Goal: Task Accomplishment & Management: Use online tool/utility

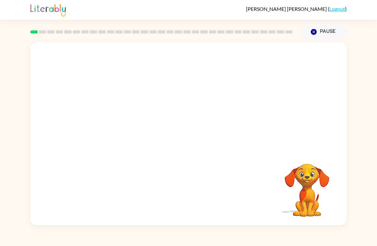
click at [368, 212] on div "Your browser must support playing .mp4 files to use Literably. Please try using…" at bounding box center [188, 132] width 377 height 186
click at [334, 148] on div at bounding box center [188, 96] width 316 height 108
click at [111, 119] on video "Your browser must support playing .mp4 files to use Literably. Please try using…" at bounding box center [188, 96] width 316 height 108
click at [118, 128] on video "Your browser must support playing .mp4 files to use Literably. Please try using…" at bounding box center [188, 96] width 316 height 108
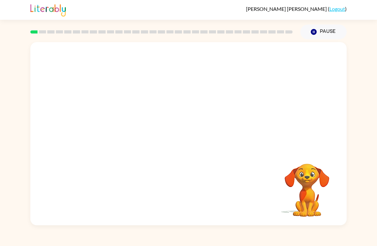
click at [118, 128] on video "Your browser must support playing .mp4 files to use Literably. Please try using…" at bounding box center [188, 96] width 316 height 108
click at [101, 116] on video "Your browser must support playing .mp4 files to use Literably. Please try using…" at bounding box center [188, 96] width 316 height 108
click at [111, 123] on video "Your browser must support playing .mp4 files to use Literably. Please try using…" at bounding box center [188, 96] width 316 height 108
click at [102, 126] on video "Your browser must support playing .mp4 files to use Literably. Please try using…" at bounding box center [188, 96] width 316 height 108
click at [118, 133] on video "Your browser must support playing .mp4 files to use Literably. Please try using…" at bounding box center [188, 96] width 316 height 108
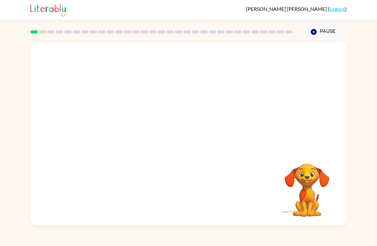
click at [110, 129] on video "Your browser must support playing .mp4 files to use Literably. Please try using…" at bounding box center [188, 96] width 316 height 108
click at [112, 123] on video "Your browser must support playing .mp4 files to use Literably. Please try using…" at bounding box center [188, 96] width 316 height 108
click at [109, 124] on video "Your browser must support playing .mp4 files to use Literably. Please try using…" at bounding box center [188, 96] width 316 height 108
click at [109, 119] on video "Your browser must support playing .mp4 files to use Literably. Please try using…" at bounding box center [188, 96] width 316 height 108
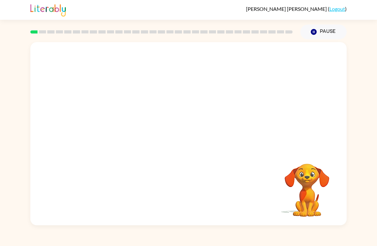
click at [108, 117] on video "Your browser must support playing .mp4 files to use Literably. Please try using…" at bounding box center [188, 96] width 316 height 108
click at [115, 124] on video "Your browser must support playing .mp4 files to use Literably. Please try using…" at bounding box center [188, 96] width 316 height 108
click at [113, 115] on video "Your browser must support playing .mp4 files to use Literably. Please try using…" at bounding box center [188, 96] width 316 height 108
click at [121, 138] on video "Your browser must support playing .mp4 files to use Literably. Please try using…" at bounding box center [188, 96] width 316 height 108
click at [118, 126] on video "Your browser must support playing .mp4 files to use Literably. Please try using…" at bounding box center [188, 96] width 316 height 108
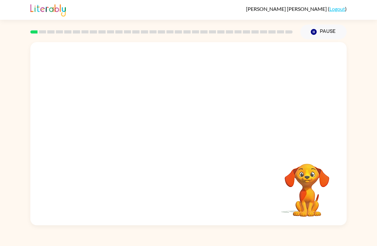
click at [120, 148] on video "Your browser must support playing .mp4 files to use Literably. Please try using…" at bounding box center [188, 96] width 316 height 108
click at [122, 129] on video "Your browser must support playing .mp4 files to use Literably. Please try using…" at bounding box center [188, 96] width 316 height 108
click at [121, 129] on video "Your browser must support playing .mp4 files to use Literably. Please try using…" at bounding box center [188, 96] width 316 height 108
click at [122, 118] on video "Your browser must support playing .mp4 files to use Literably. Please try using…" at bounding box center [188, 96] width 316 height 108
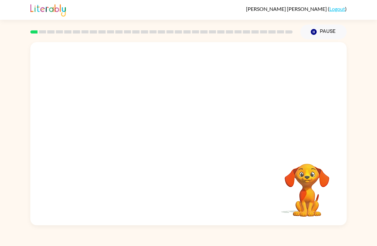
click at [130, 132] on video "Your browser must support playing .mp4 files to use Literably. Please try using…" at bounding box center [188, 96] width 316 height 108
click at [130, 131] on video "Your browser must support playing .mp4 files to use Literably. Please try using…" at bounding box center [188, 96] width 316 height 108
click at [116, 121] on video "Your browser must support playing .mp4 files to use Literably. Please try using…" at bounding box center [188, 96] width 316 height 108
click at [111, 131] on video "Your browser must support playing .mp4 files to use Literably. Please try using…" at bounding box center [188, 96] width 316 height 108
click at [118, 116] on video "Your browser must support playing .mp4 files to use Literably. Please try using…" at bounding box center [188, 96] width 316 height 108
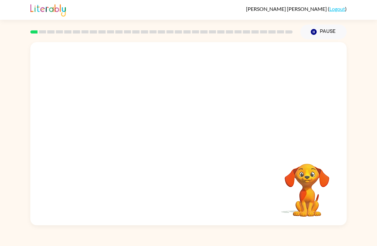
click at [108, 131] on video "Your browser must support playing .mp4 files to use Literably. Please try using…" at bounding box center [188, 96] width 316 height 108
click at [8, 193] on div "Your browser must support playing .mp4 files to use Literably. Please try using…" at bounding box center [188, 132] width 377 height 186
click at [200, 134] on button "button" at bounding box center [188, 136] width 41 height 23
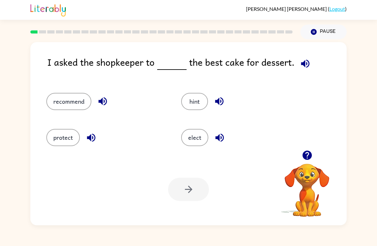
click at [60, 133] on button "protect" at bounding box center [63, 137] width 34 height 17
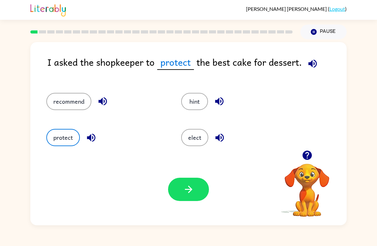
click at [68, 106] on button "recommend" at bounding box center [68, 101] width 45 height 17
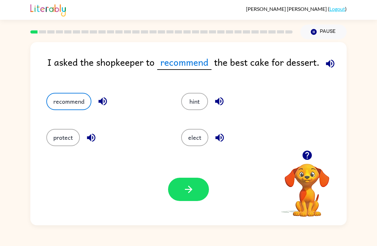
click at [200, 107] on button "hint" at bounding box center [194, 101] width 27 height 17
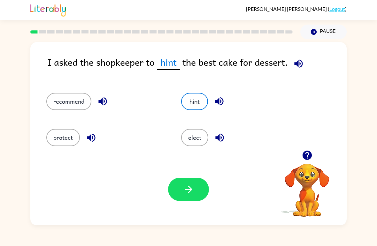
click at [186, 132] on button "elect" at bounding box center [194, 137] width 27 height 17
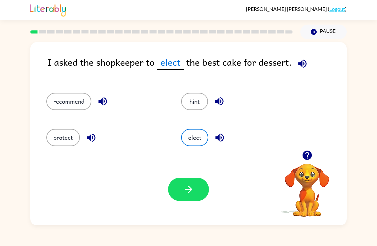
click at [190, 136] on button "elect" at bounding box center [194, 137] width 27 height 17
click at [66, 123] on div "protect" at bounding box center [101, 135] width 135 height 36
click at [56, 136] on button "protect" at bounding box center [63, 137] width 34 height 17
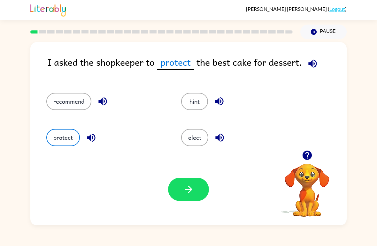
click at [61, 94] on button "recommend" at bounding box center [68, 101] width 45 height 17
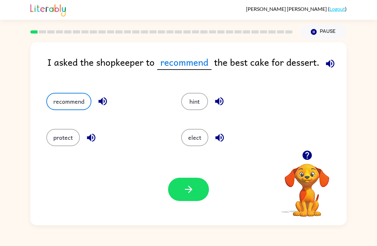
click at [205, 106] on button "hint" at bounding box center [194, 101] width 27 height 17
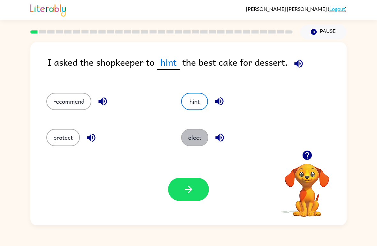
click at [191, 138] on button "elect" at bounding box center [194, 137] width 27 height 17
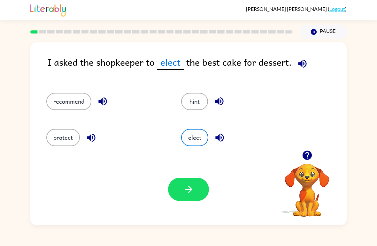
click at [194, 109] on button "hint" at bounding box center [194, 101] width 27 height 17
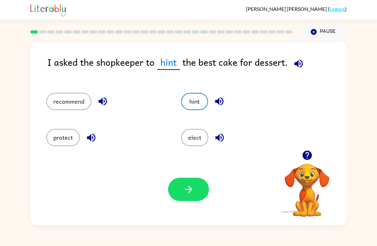
click at [54, 110] on button "recommend" at bounding box center [68, 101] width 45 height 17
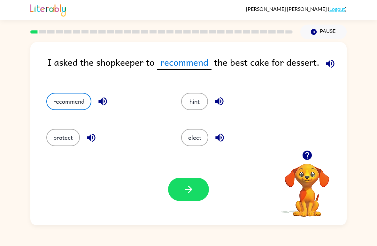
click at [55, 133] on button "protect" at bounding box center [63, 137] width 34 height 17
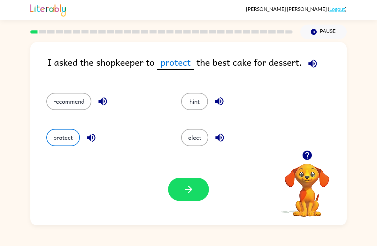
click at [200, 155] on div "Your browser must support playing .mp4 files to use Literably. Please try using…" at bounding box center [188, 189] width 316 height 72
click at [188, 138] on button "elect" at bounding box center [194, 137] width 27 height 17
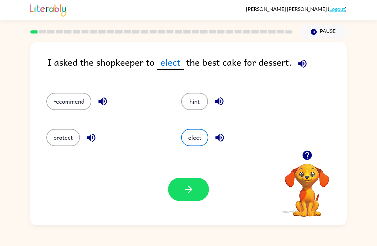
click at [63, 97] on button "recommend" at bounding box center [68, 101] width 45 height 17
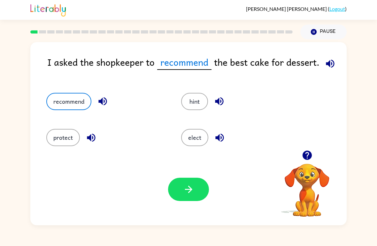
click at [194, 196] on button "button" at bounding box center [188, 189] width 41 height 23
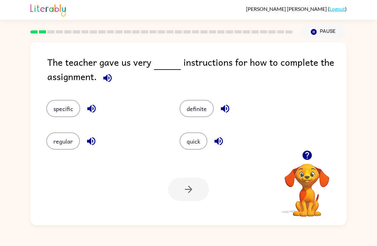
click at [69, 110] on button "specific" at bounding box center [63, 108] width 34 height 17
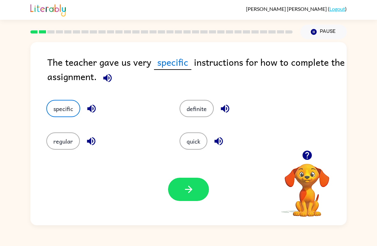
click at [198, 188] on button "button" at bounding box center [188, 189] width 41 height 23
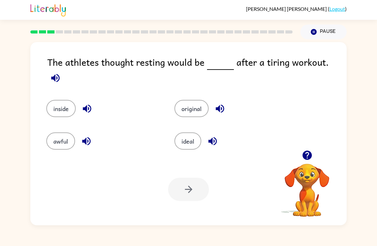
click at [182, 146] on button "ideal" at bounding box center [187, 140] width 27 height 17
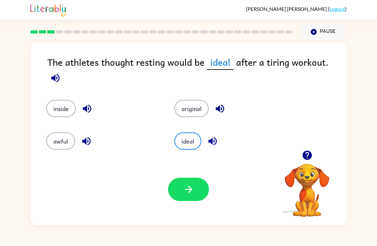
click at [190, 110] on button "original" at bounding box center [191, 108] width 34 height 17
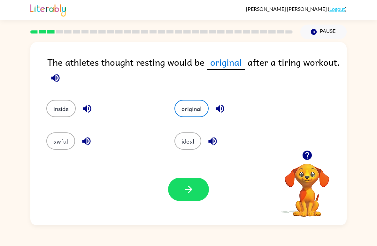
click at [63, 117] on button "inside" at bounding box center [60, 108] width 29 height 17
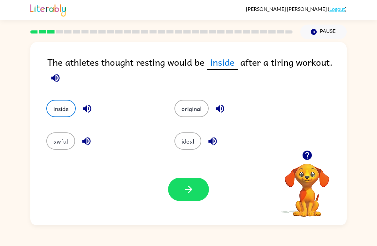
click at [190, 142] on button "ideal" at bounding box center [187, 140] width 27 height 17
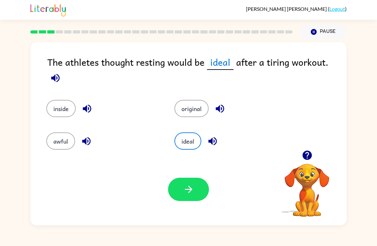
click at [185, 136] on button "ideal" at bounding box center [187, 140] width 27 height 17
click at [60, 146] on button "awful" at bounding box center [60, 140] width 29 height 17
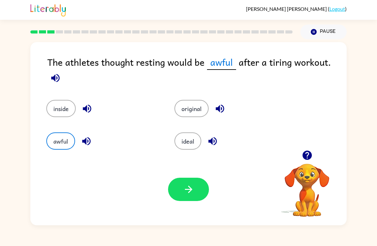
click at [181, 198] on button "button" at bounding box center [188, 189] width 41 height 23
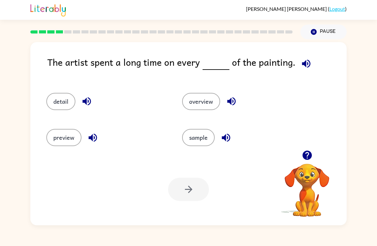
click at [62, 101] on button "detail" at bounding box center [60, 101] width 29 height 17
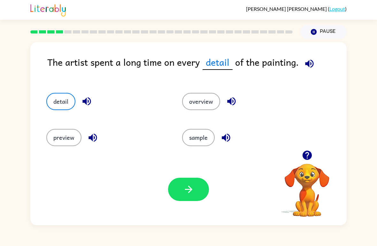
click at [184, 193] on icon "button" at bounding box center [188, 189] width 11 height 11
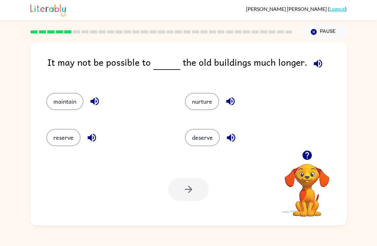
click at [62, 94] on button "maintain" at bounding box center [64, 101] width 37 height 17
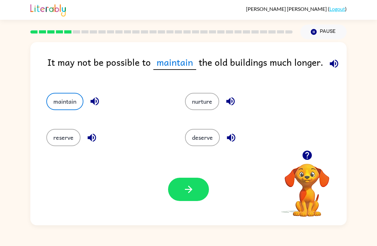
click at [62, 138] on button "reserve" at bounding box center [63, 137] width 34 height 17
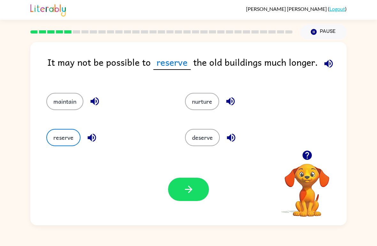
click at [49, 113] on div "maintain" at bounding box center [103, 99] width 138 height 36
click at [59, 105] on button "maintain" at bounding box center [64, 101] width 37 height 17
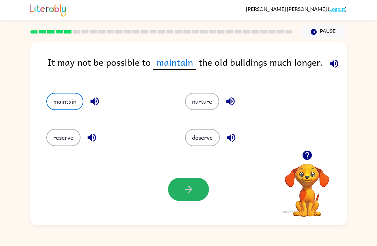
click at [186, 192] on icon "button" at bounding box center [188, 189] width 11 height 11
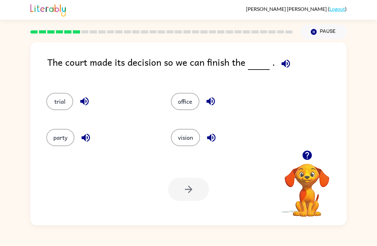
click at [55, 143] on button "party" at bounding box center [60, 137] width 28 height 17
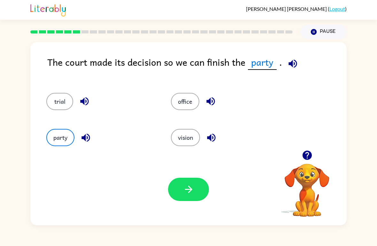
click at [181, 187] on button "button" at bounding box center [188, 189] width 41 height 23
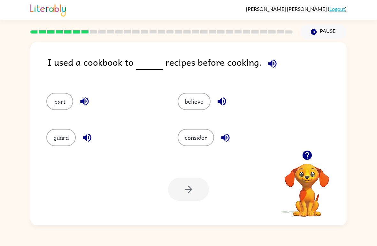
click at [199, 143] on button "consider" at bounding box center [195, 137] width 36 height 17
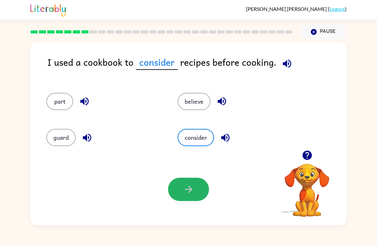
click at [183, 198] on button "button" at bounding box center [188, 189] width 41 height 23
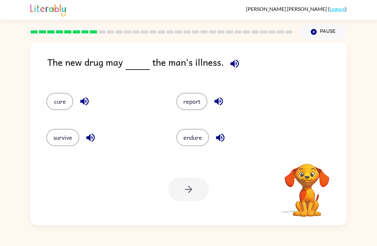
click at [161, 214] on div "Your browser must support playing .mp4 files to use Literably. Please try using…" at bounding box center [188, 189] width 316 height 72
click at [105, 80] on div "The new drug may the man's illness." at bounding box center [196, 67] width 299 height 25
click at [56, 98] on button "cure" at bounding box center [59, 101] width 27 height 17
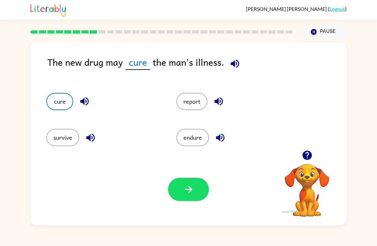
click at [185, 187] on icon "button" at bounding box center [188, 189] width 11 height 11
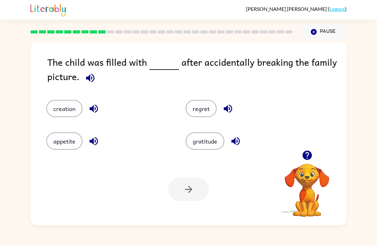
click at [57, 107] on button "creation" at bounding box center [64, 108] width 36 height 17
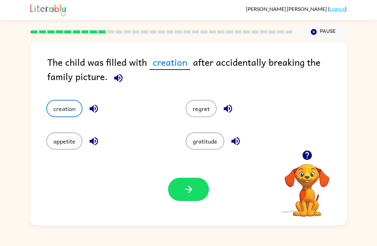
click at [216, 149] on button "gratitude" at bounding box center [204, 140] width 39 height 17
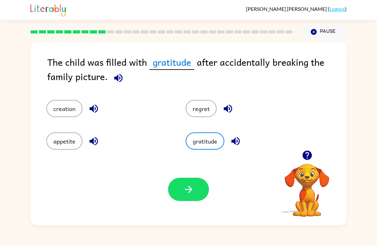
click at [200, 107] on button "regret" at bounding box center [200, 108] width 31 height 17
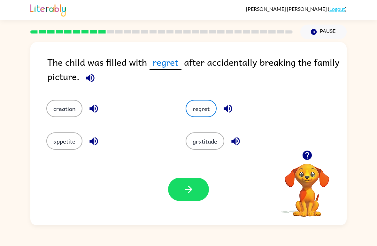
click at [188, 190] on icon "button" at bounding box center [188, 189] width 11 height 11
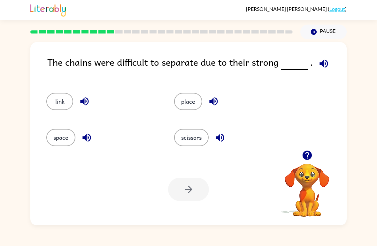
click at [59, 99] on button "link" at bounding box center [59, 101] width 27 height 17
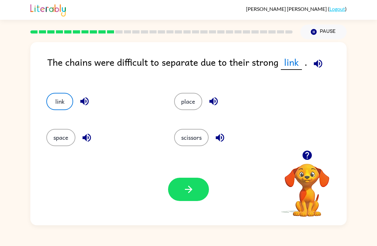
click at [177, 105] on button "place" at bounding box center [188, 101] width 28 height 17
click at [183, 141] on button "scissors" at bounding box center [191, 137] width 34 height 17
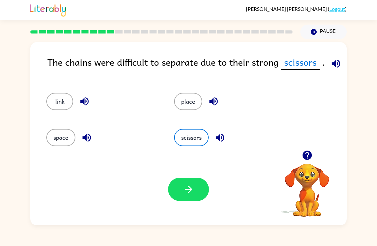
click at [41, 134] on div "space" at bounding box center [98, 135] width 128 height 36
click at [60, 139] on button "space" at bounding box center [60, 137] width 29 height 17
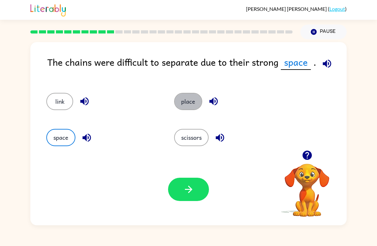
click at [189, 104] on button "place" at bounding box center [188, 101] width 28 height 17
click at [193, 185] on icon "button" at bounding box center [188, 189] width 11 height 11
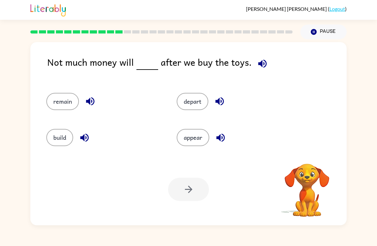
click at [56, 105] on button "remain" at bounding box center [62, 101] width 33 height 17
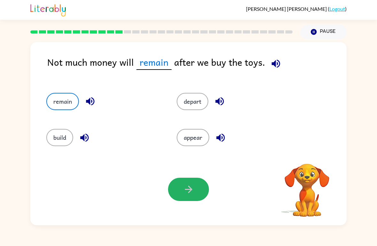
click at [187, 189] on icon "button" at bounding box center [188, 189] width 11 height 11
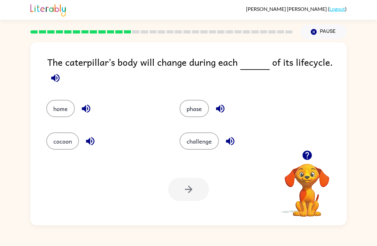
click at [190, 148] on button "challenge" at bounding box center [198, 140] width 39 height 17
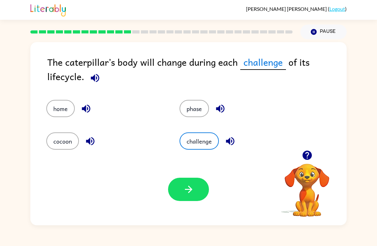
click at [178, 192] on button "button" at bounding box center [188, 189] width 41 height 23
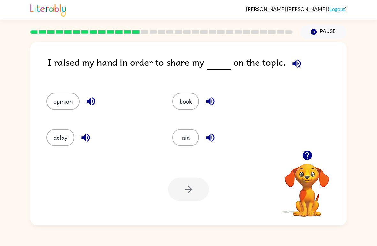
click at [54, 101] on button "opinion" at bounding box center [62, 101] width 33 height 17
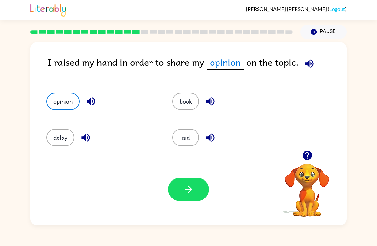
click at [192, 200] on button "button" at bounding box center [188, 189] width 41 height 23
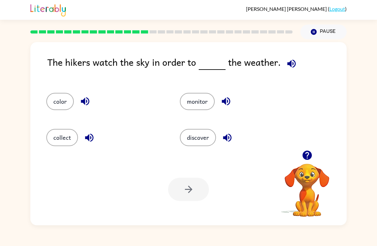
click at [184, 106] on button "monitor" at bounding box center [197, 101] width 35 height 17
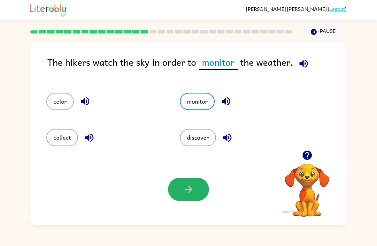
click at [182, 190] on button "button" at bounding box center [188, 189] width 41 height 23
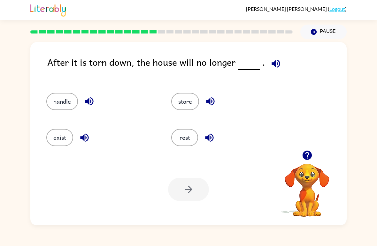
click at [182, 138] on button "rest" at bounding box center [184, 137] width 27 height 17
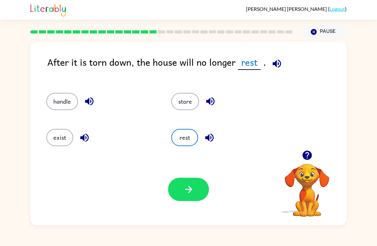
click at [184, 187] on icon "button" at bounding box center [188, 189] width 11 height 11
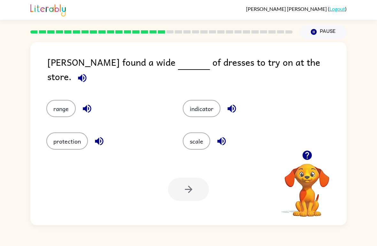
click at [49, 113] on div "range" at bounding box center [102, 104] width 136 height 33
click at [41, 139] on div "protection" at bounding box center [102, 136] width 136 height 33
click at [41, 138] on div "protection" at bounding box center [102, 136] width 136 height 33
click at [184, 123] on div "scale" at bounding box center [238, 136] width 136 height 33
click at [192, 146] on button "scale" at bounding box center [196, 140] width 27 height 17
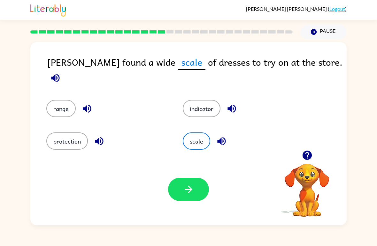
click at [198, 102] on button "indicator" at bounding box center [202, 108] width 38 height 17
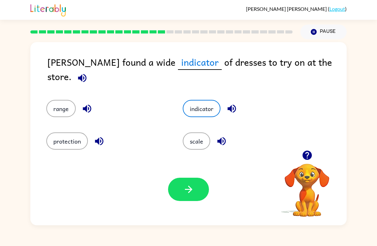
click at [205, 144] on button "scale" at bounding box center [196, 140] width 27 height 17
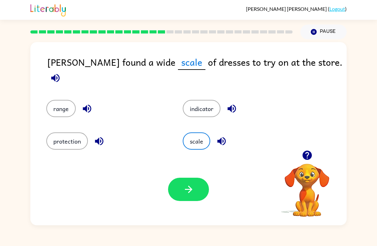
click at [56, 107] on button "range" at bounding box center [60, 108] width 29 height 17
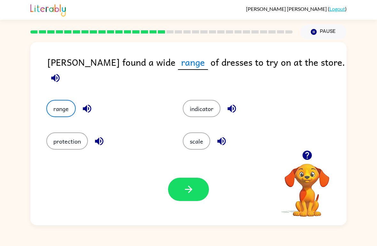
click at [193, 190] on icon "button" at bounding box center [188, 189] width 11 height 11
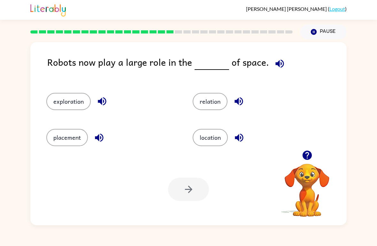
click at [57, 135] on button "placement" at bounding box center [66, 137] width 41 height 17
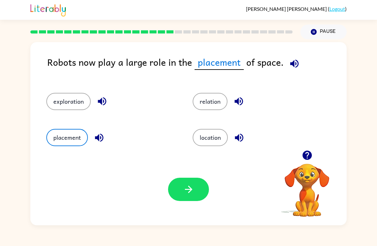
click at [213, 140] on button "location" at bounding box center [209, 137] width 35 height 17
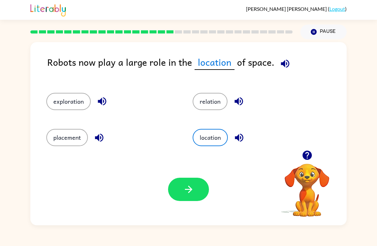
click at [210, 109] on button "relation" at bounding box center [209, 101] width 35 height 17
click at [50, 135] on button "placement" at bounding box center [66, 137] width 41 height 17
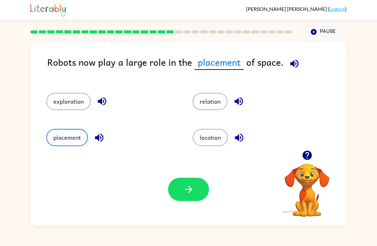
click at [48, 104] on button "exploration" at bounding box center [68, 101] width 44 height 17
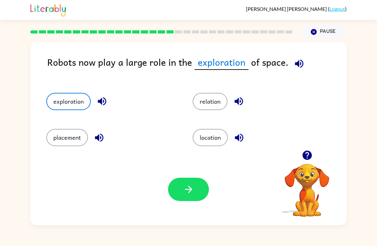
click at [187, 191] on icon "button" at bounding box center [188, 189] width 11 height 11
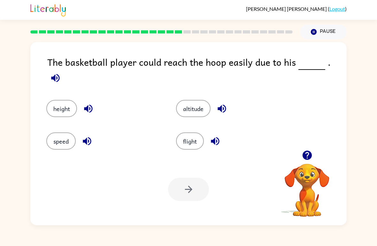
click at [56, 105] on button "height" at bounding box center [61, 108] width 31 height 17
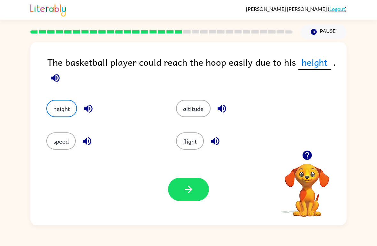
click at [190, 187] on icon "button" at bounding box center [187, 189] width 7 height 7
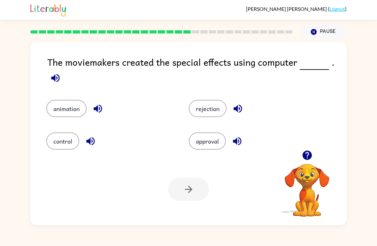
click at [56, 117] on button "animation" at bounding box center [66, 108] width 40 height 17
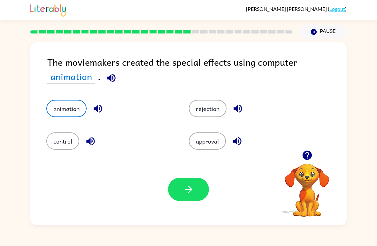
click at [191, 199] on button "button" at bounding box center [188, 189] width 41 height 23
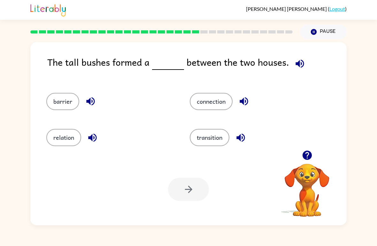
click at [47, 106] on button "barrier" at bounding box center [62, 101] width 33 height 17
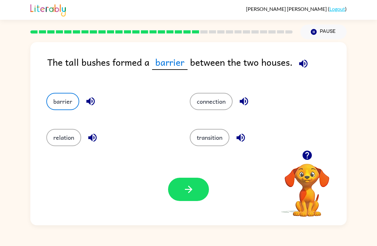
click at [52, 139] on button "relation" at bounding box center [63, 137] width 35 height 17
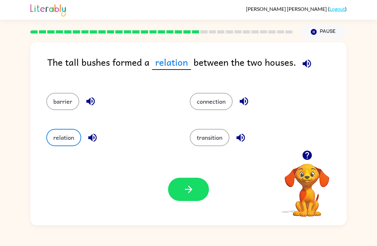
click at [44, 107] on div "barrier" at bounding box center [105, 99] width 143 height 36
click at [194, 200] on button "button" at bounding box center [188, 189] width 41 height 23
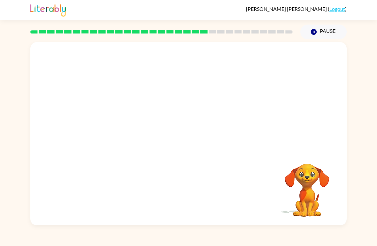
click at [127, 97] on video "Your browser must support playing .mp4 files to use Literably. Please try using…" at bounding box center [188, 96] width 316 height 108
click at [144, 137] on video "Your browser must support playing .mp4 files to use Literably. Please try using…" at bounding box center [188, 96] width 316 height 108
click at [211, 130] on div at bounding box center [188, 133] width 316 height 183
click at [179, 146] on div at bounding box center [188, 136] width 41 height 23
click at [179, 145] on div at bounding box center [188, 136] width 41 height 23
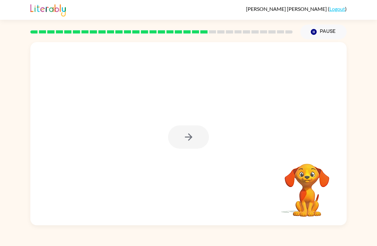
click at [190, 141] on icon "button" at bounding box center [188, 136] width 11 height 11
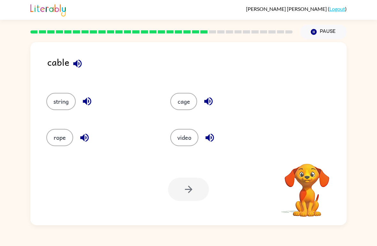
click at [54, 110] on button "string" at bounding box center [60, 101] width 29 height 17
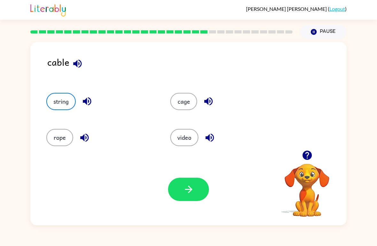
click at [56, 135] on button "rope" at bounding box center [59, 137] width 27 height 17
click at [67, 103] on button "string" at bounding box center [60, 101] width 29 height 17
click at [184, 186] on icon "button" at bounding box center [188, 189] width 11 height 11
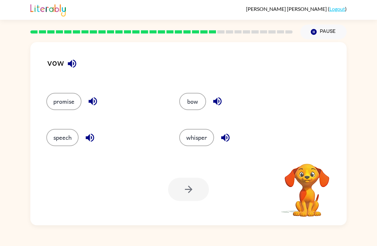
click at [57, 106] on button "promise" at bounding box center [63, 101] width 35 height 17
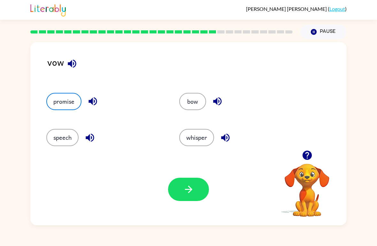
click at [65, 145] on button "speech" at bounding box center [62, 137] width 32 height 17
click at [184, 84] on div "bow" at bounding box center [233, 99] width 133 height 36
click at [190, 97] on button "bow" at bounding box center [192, 101] width 27 height 17
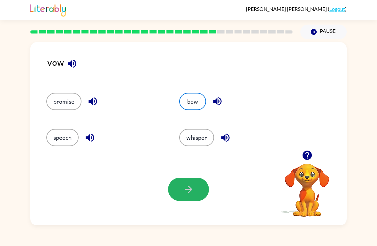
click at [183, 189] on icon "button" at bounding box center [188, 189] width 11 height 11
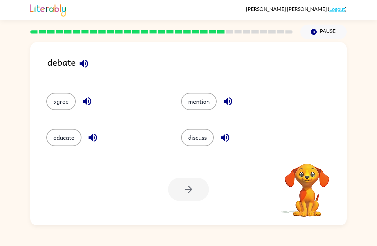
click at [203, 102] on button "mention" at bounding box center [198, 101] width 35 height 17
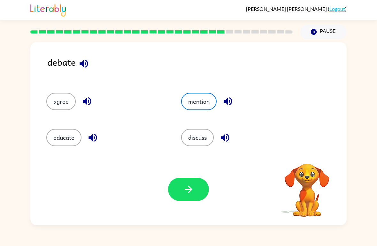
click at [179, 191] on button "button" at bounding box center [188, 189] width 41 height 23
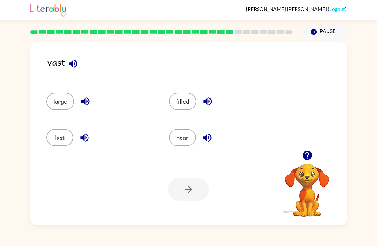
click at [175, 108] on button "filled" at bounding box center [182, 101] width 27 height 17
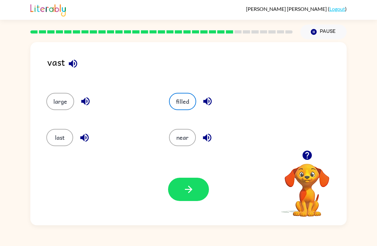
click at [190, 140] on button "near" at bounding box center [182, 137] width 27 height 17
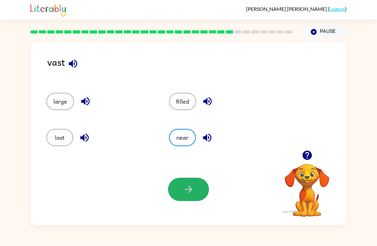
click at [190, 192] on icon "button" at bounding box center [187, 189] width 7 height 7
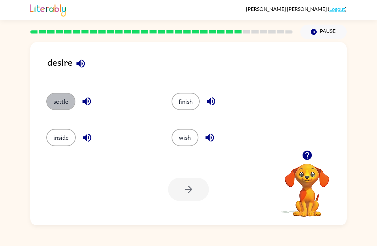
click at [55, 105] on button "settle" at bounding box center [60, 101] width 29 height 17
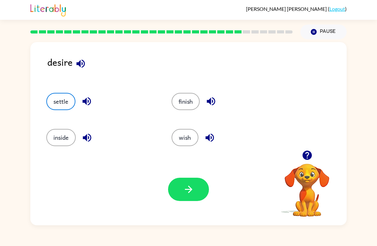
click at [188, 189] on icon "button" at bounding box center [188, 189] width 11 height 11
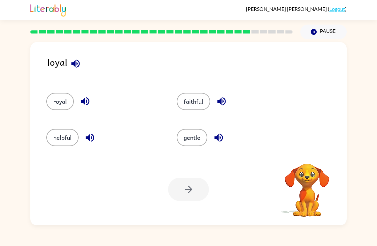
click at [55, 110] on button "royal" at bounding box center [59, 101] width 27 height 17
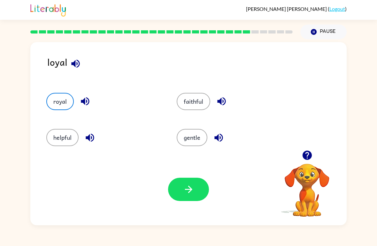
click at [195, 190] on button "button" at bounding box center [188, 189] width 41 height 23
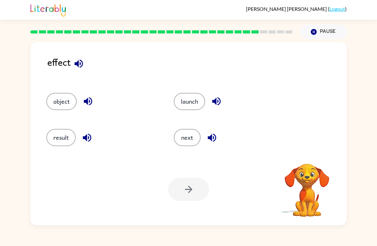
click at [58, 139] on button "result" at bounding box center [60, 137] width 29 height 17
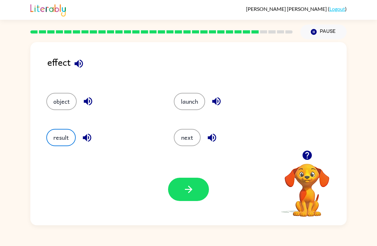
click at [187, 192] on icon "button" at bounding box center [188, 189] width 11 height 11
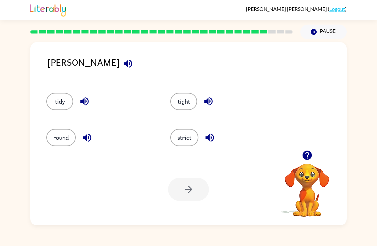
click at [181, 96] on button "tight" at bounding box center [183, 101] width 27 height 17
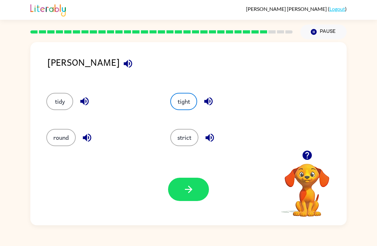
click at [190, 190] on icon "button" at bounding box center [187, 189] width 7 height 7
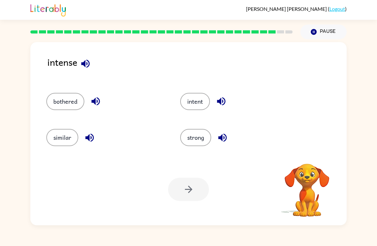
click at [199, 110] on button "intent" at bounding box center [195, 101] width 30 height 17
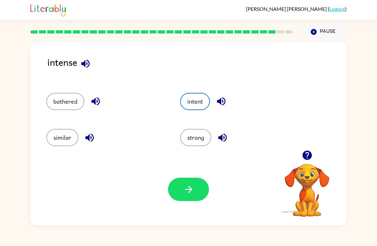
click at [184, 198] on button "button" at bounding box center [188, 189] width 41 height 23
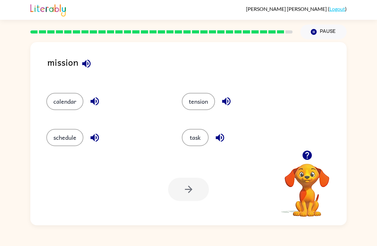
click at [199, 99] on button "tension" at bounding box center [198, 101] width 33 height 17
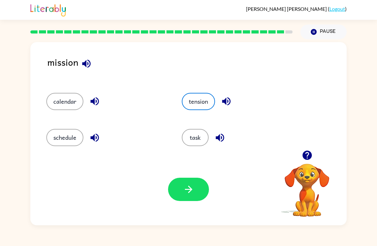
click at [185, 195] on icon "button" at bounding box center [188, 189] width 11 height 11
